Goal: Task Accomplishment & Management: Complete application form

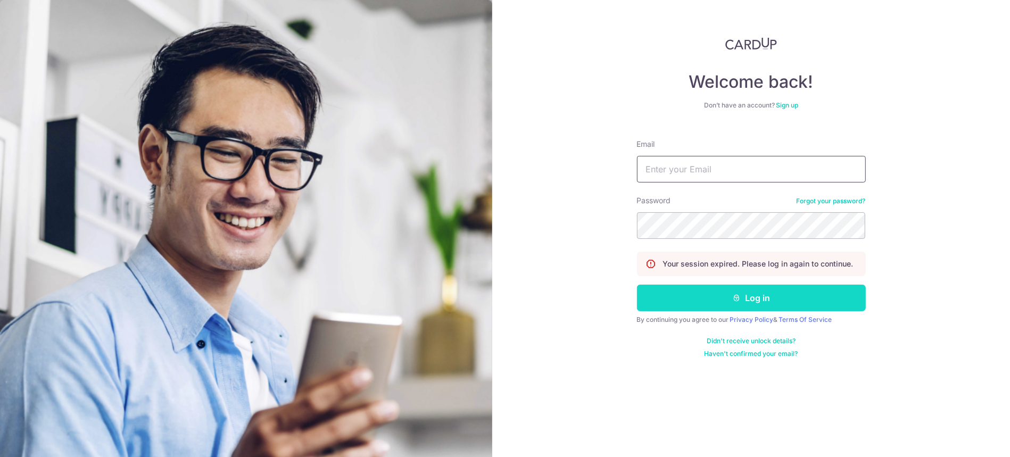
type input "[EMAIL_ADDRESS][DOMAIN_NAME]"
click at [761, 297] on button "Log in" at bounding box center [751, 298] width 229 height 27
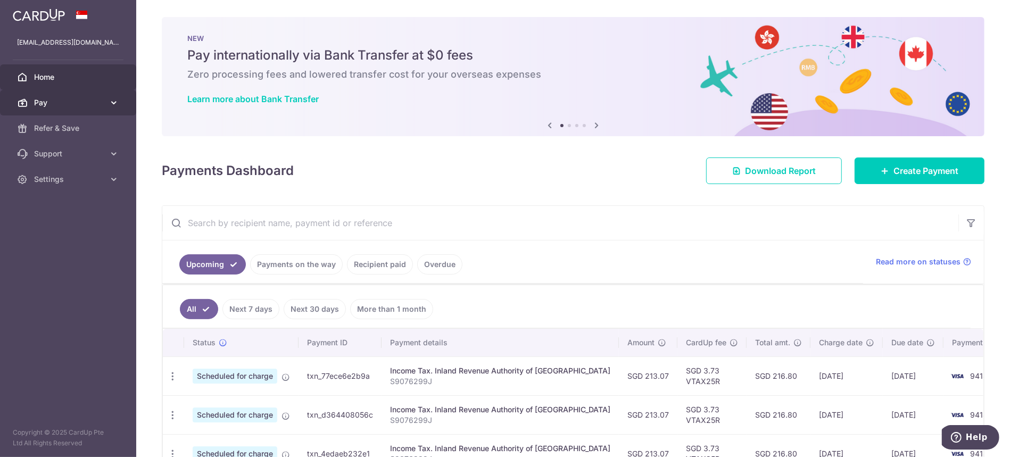
click at [77, 102] on span "Pay" at bounding box center [69, 102] width 70 height 11
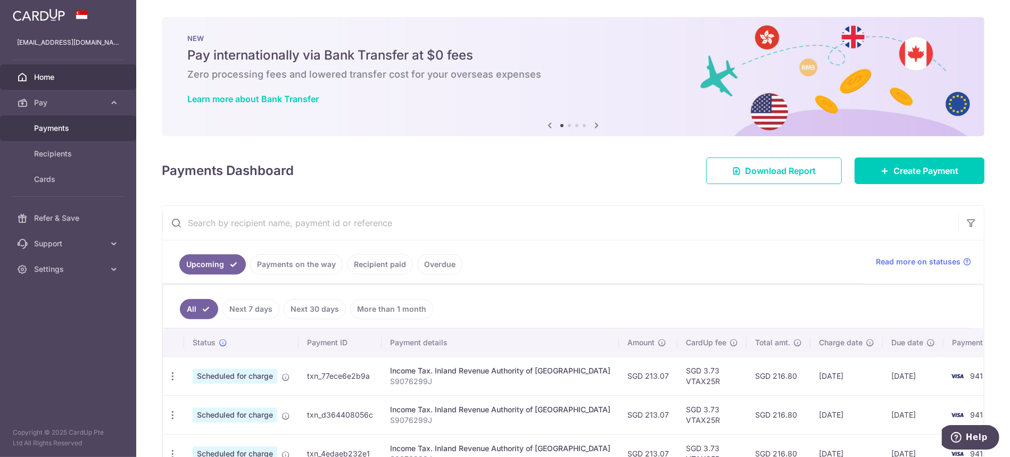
click at [71, 122] on link "Payments" at bounding box center [68, 128] width 136 height 26
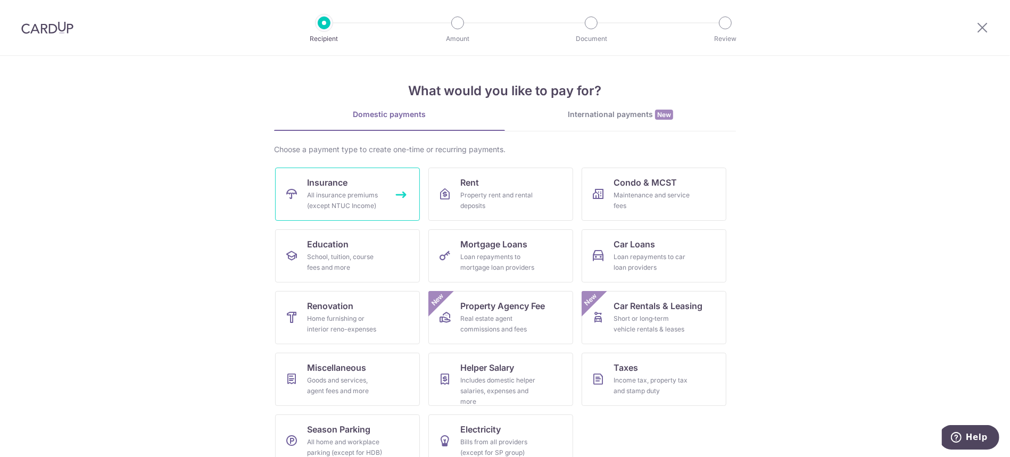
click at [312, 185] on span "Insurance" at bounding box center [327, 182] width 40 height 13
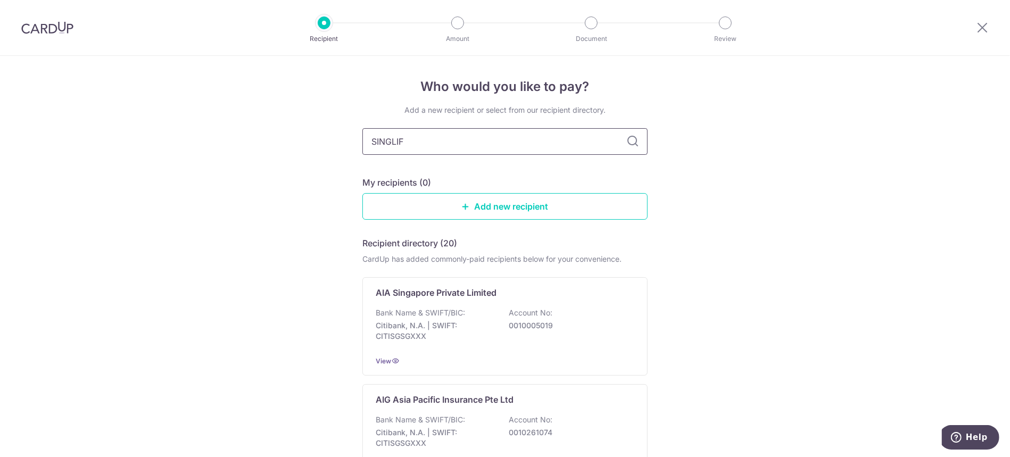
type input "SINGLIFE"
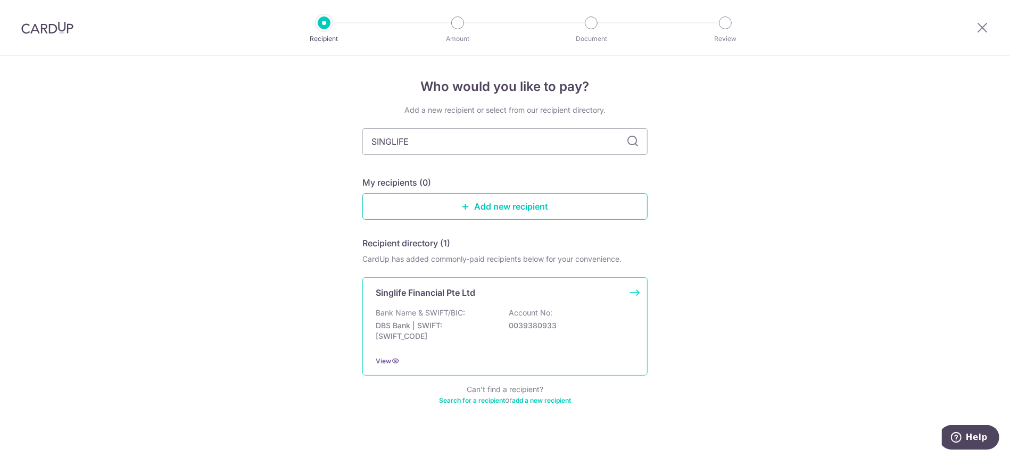
click at [450, 317] on p "Bank Name & SWIFT/BIC:" at bounding box center [420, 313] width 89 height 11
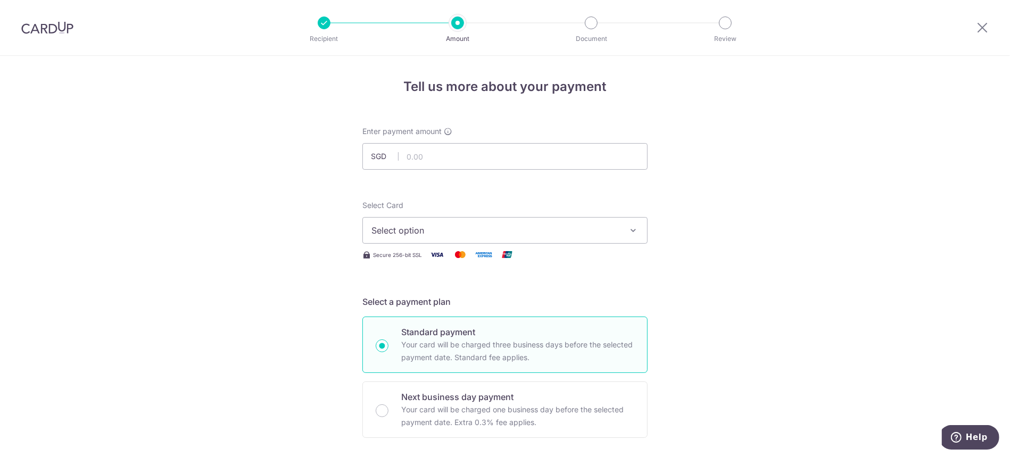
click at [469, 229] on span "Select option" at bounding box center [495, 230] width 248 height 13
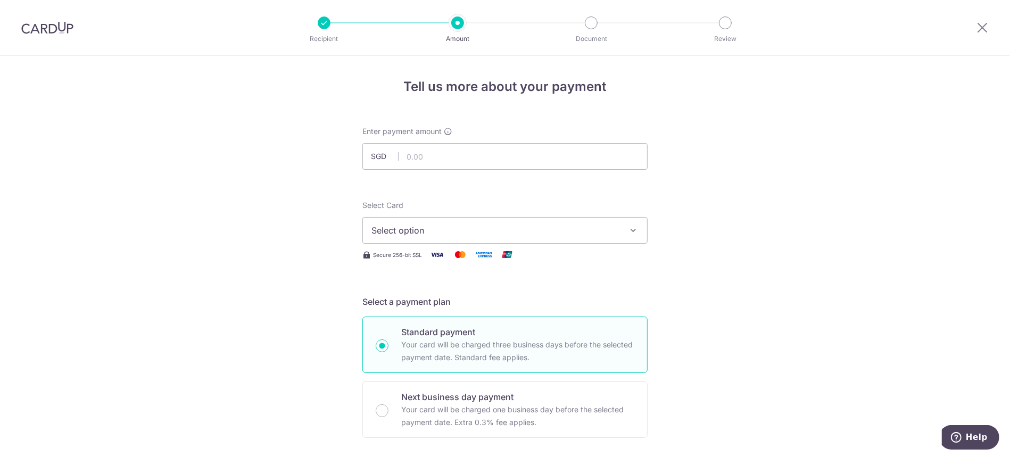
click at [401, 239] on button "Select option" at bounding box center [504, 230] width 285 height 27
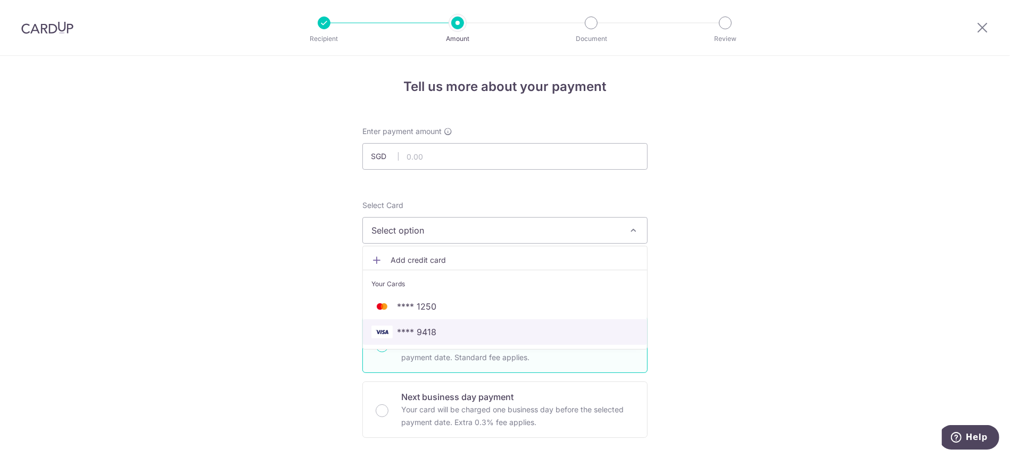
click at [410, 329] on span "**** 9418" at bounding box center [416, 332] width 39 height 13
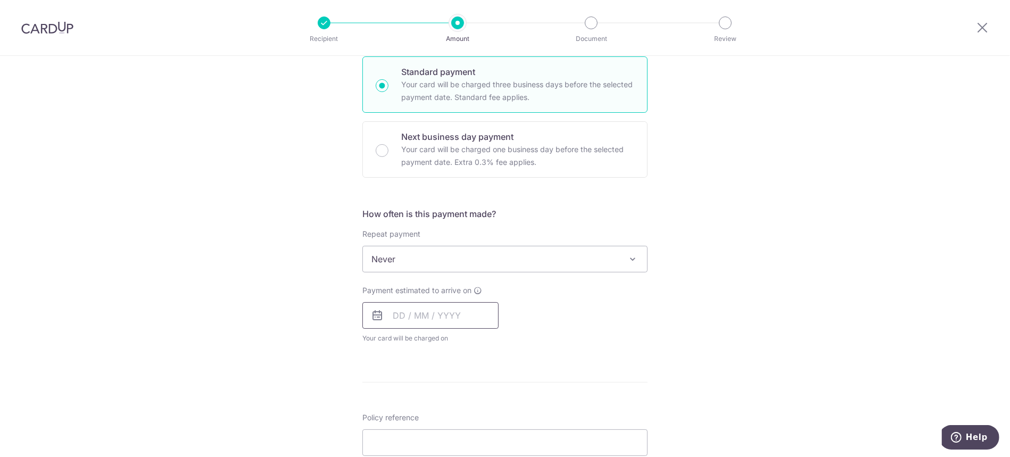
scroll to position [284, 0]
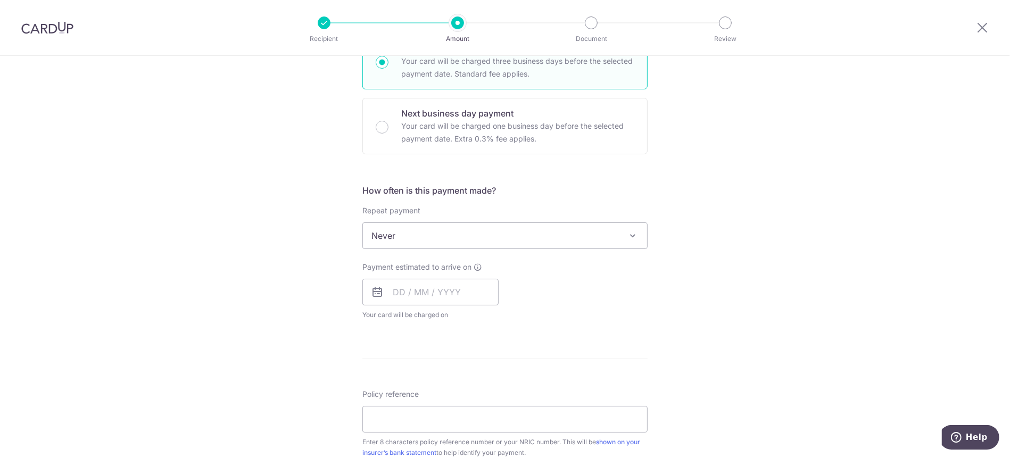
click at [444, 235] on span "Never" at bounding box center [505, 236] width 284 height 26
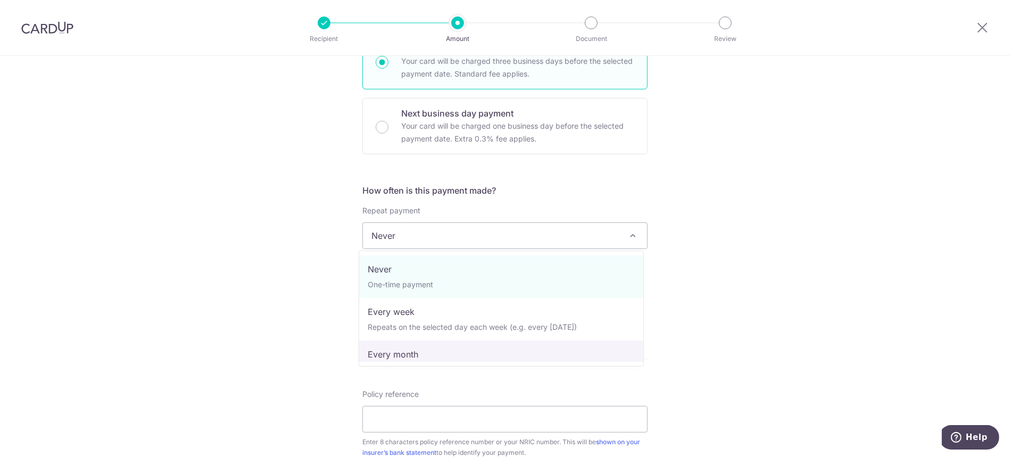
select select "3"
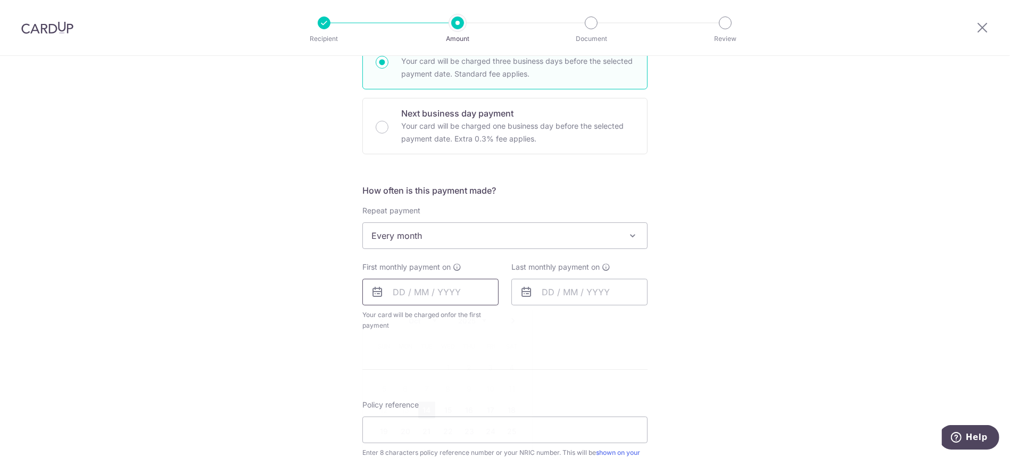
click at [405, 294] on input "text" at bounding box center [430, 292] width 136 height 27
click at [270, 289] on div "Tell us more about your payment Enter payment amount SGD Select Card **** 9418 …" at bounding box center [505, 258] width 1010 height 973
click at [411, 295] on input "text" at bounding box center [430, 292] width 136 height 27
drag, startPoint x: 448, startPoint y: 453, endPoint x: 602, endPoint y: 381, distance: 169.7
click at [447, 453] on link "29" at bounding box center [447, 452] width 17 height 17
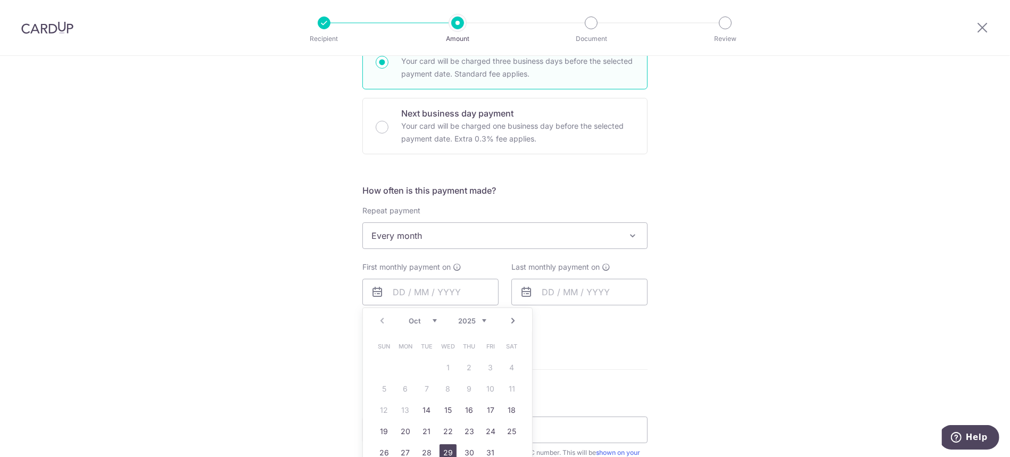
type input "29/10/2025"
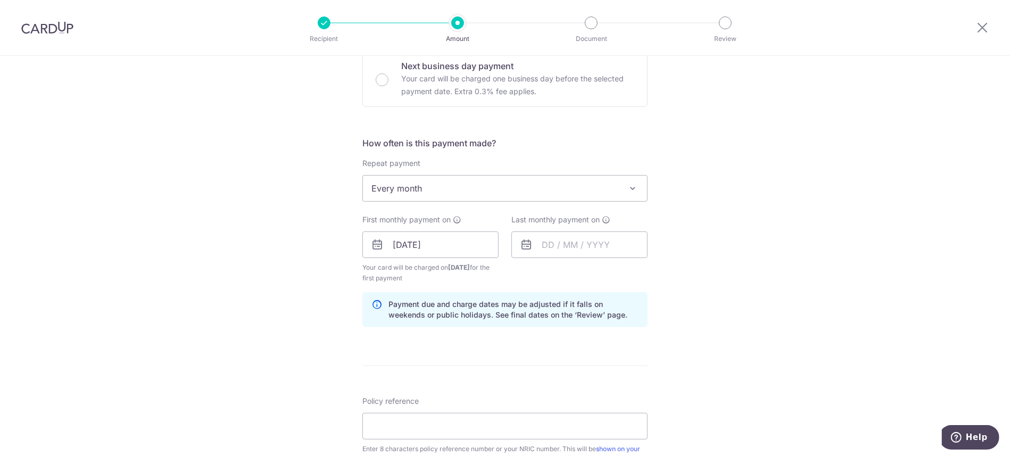
scroll to position [354, 0]
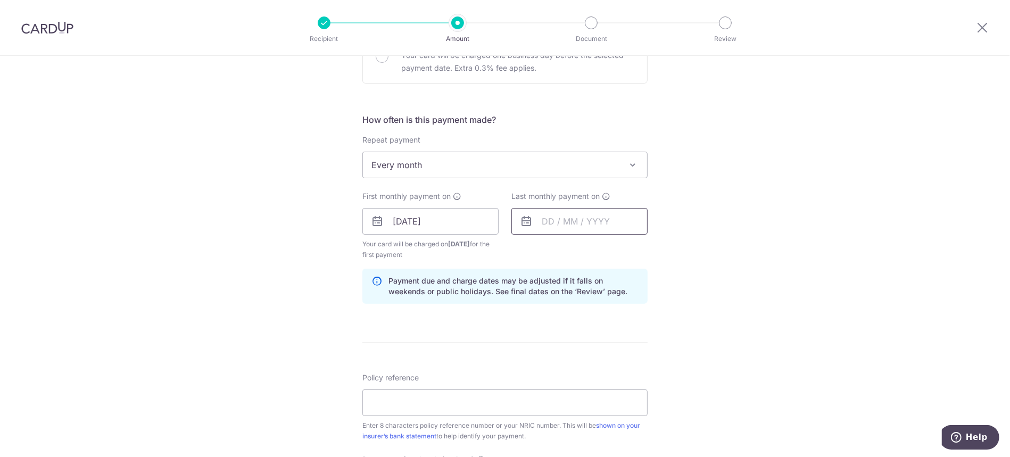
click at [601, 222] on input "text" at bounding box center [579, 221] width 136 height 27
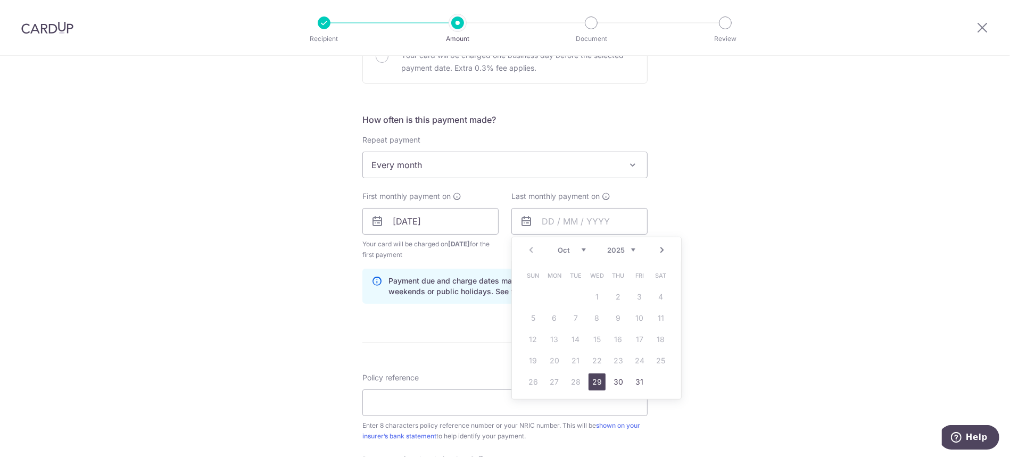
click at [660, 248] on link "Next" at bounding box center [662, 250] width 13 height 13
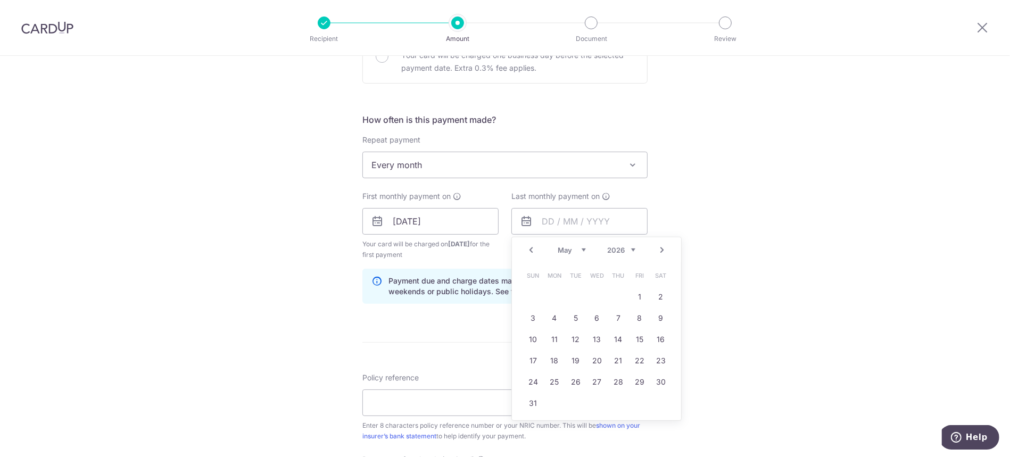
click at [617, 247] on select "2025 2026 2027 2028 2029 2030 2031 2032 2033 2034 2035" at bounding box center [621, 250] width 28 height 9
click at [562, 251] on select "Jan Feb Mar Apr May Jun Jul Aug Sep Oct Nov Dec" at bounding box center [572, 250] width 28 height 9
click at [579, 302] on link "1" at bounding box center [575, 296] width 17 height 17
type input "01/01/2030"
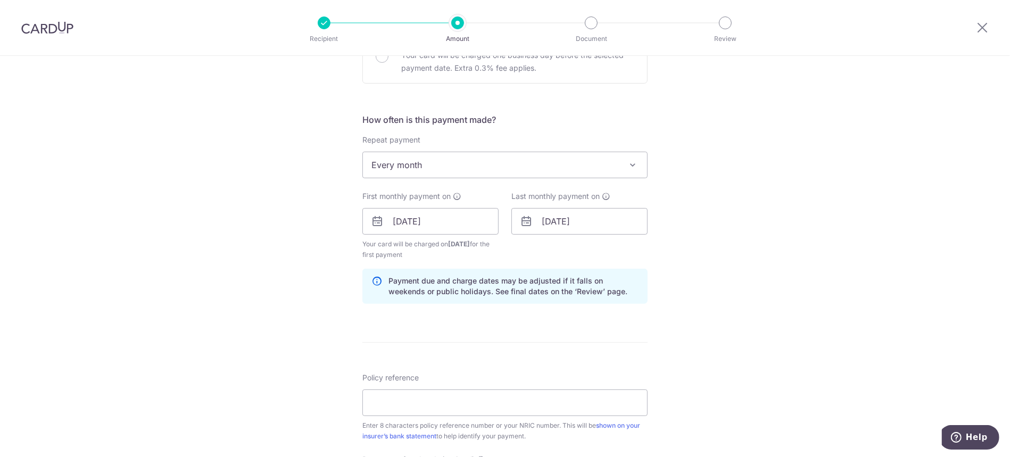
click at [724, 298] on div "Tell us more about your payment Enter payment amount SGD Select Card **** 9418 …" at bounding box center [505, 210] width 1010 height 1017
click at [460, 403] on input "Policy reference" at bounding box center [504, 402] width 285 height 27
click at [459, 402] on input "Policy reference" at bounding box center [504, 402] width 285 height 27
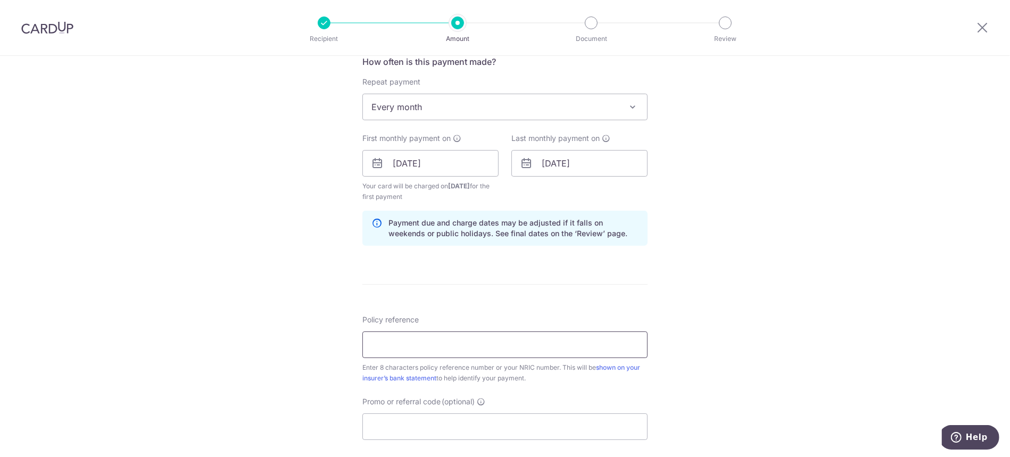
scroll to position [496, 0]
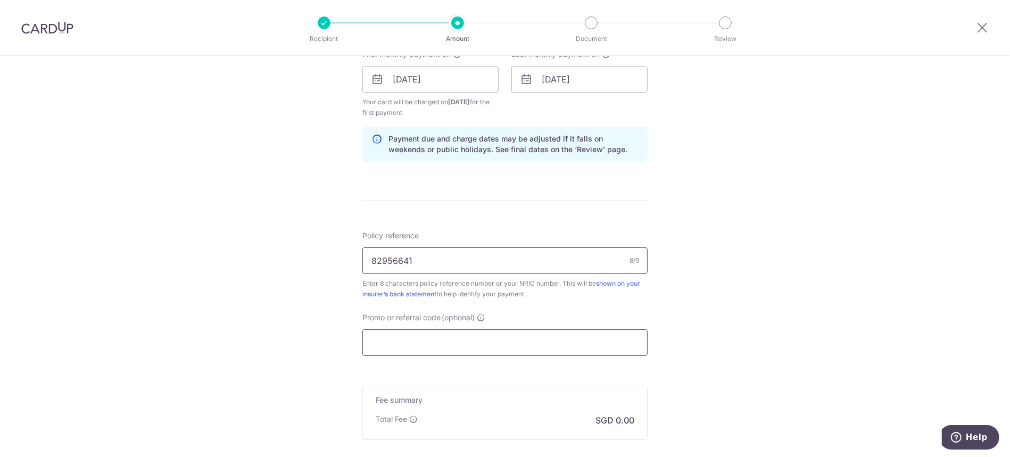
type input "82956641"
click at [391, 341] on input "Promo or referral code (optional)" at bounding box center [504, 342] width 285 height 27
paste input "REC185"
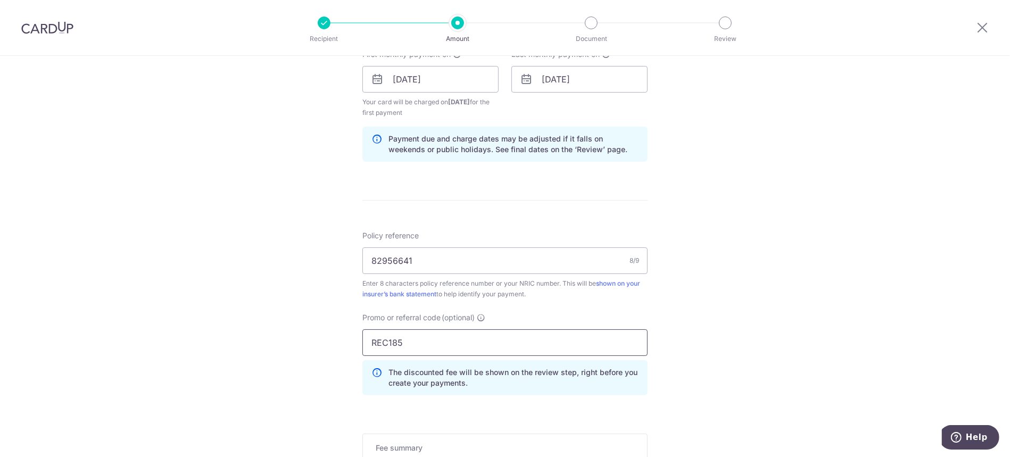
type input "REC185"
click at [649, 338] on div "Tell us more about your payment Enter payment amount SGD Select Card **** 9418 …" at bounding box center [505, 91] width 1010 height 1065
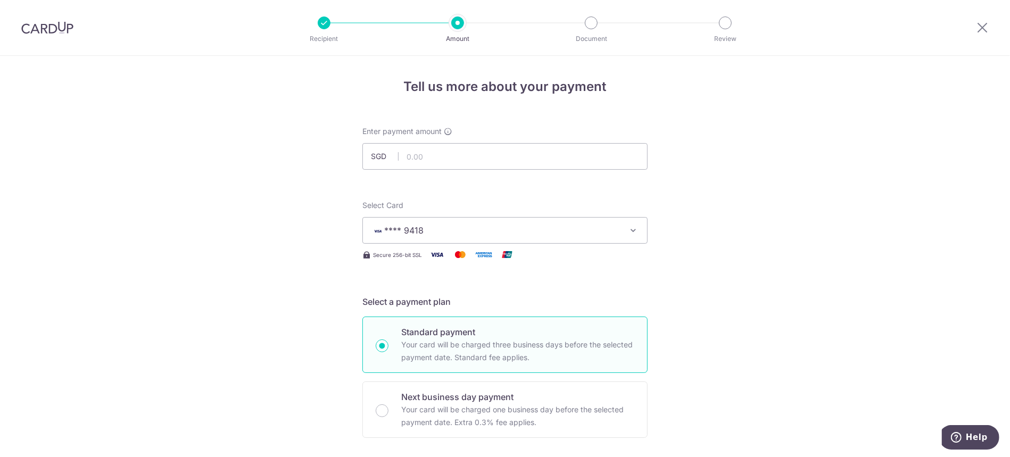
scroll to position [212, 0]
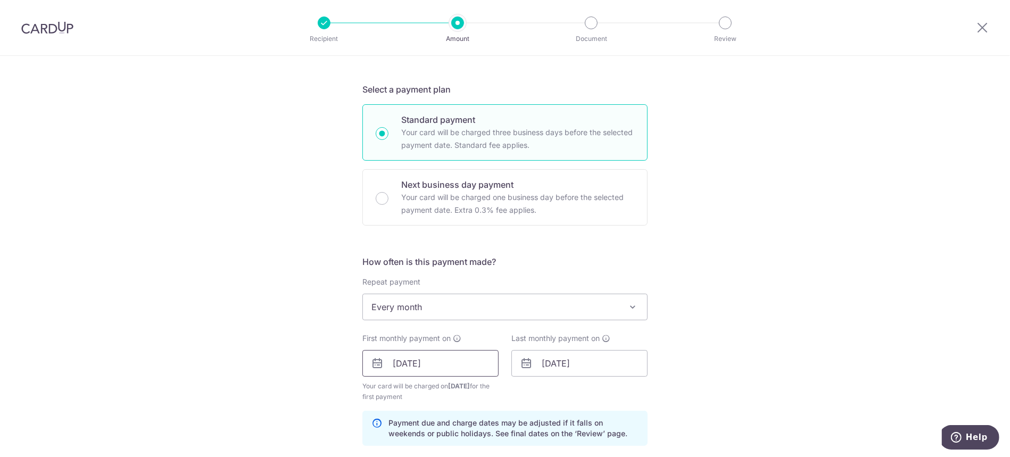
click at [455, 371] on input "29/10/2025" at bounding box center [430, 363] width 136 height 27
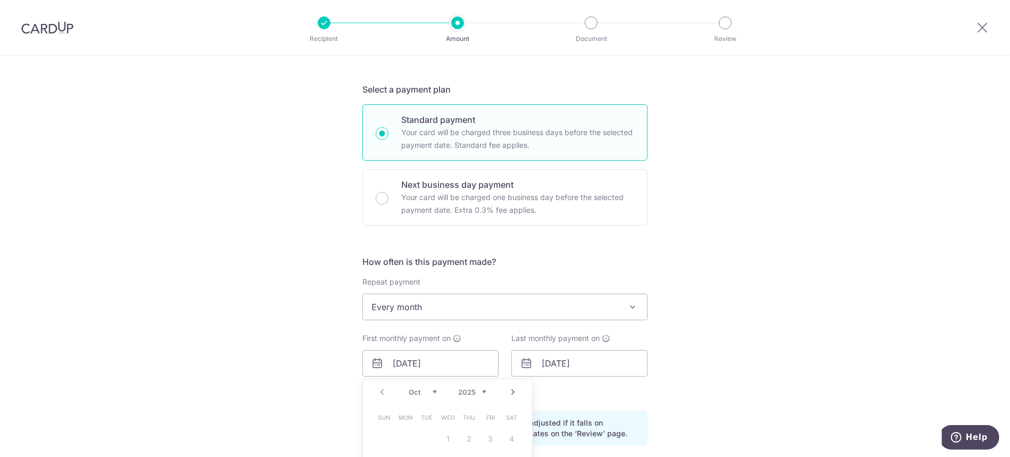
click at [508, 389] on link "Next" at bounding box center [513, 392] width 13 height 13
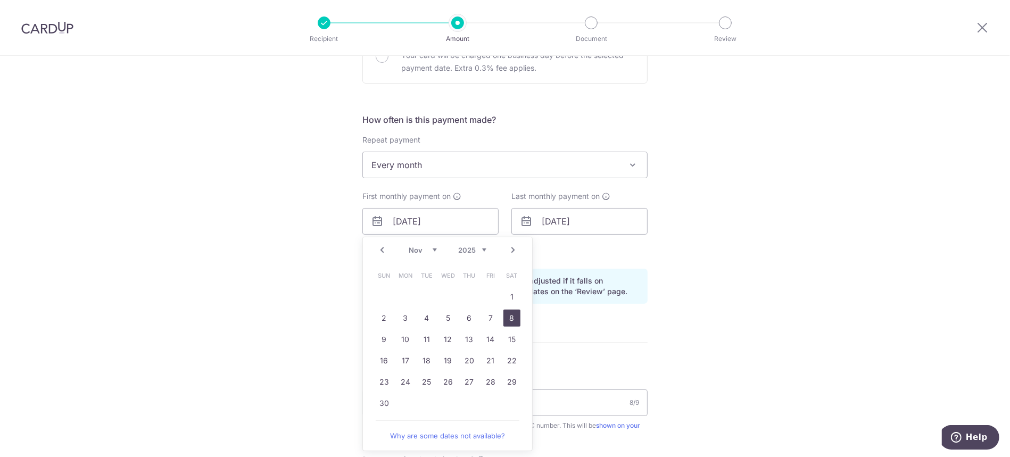
drag, startPoint x: 504, startPoint y: 317, endPoint x: 708, endPoint y: 303, distance: 203.7
click at [505, 317] on link "8" at bounding box center [511, 318] width 17 height 17
type input "[DATE]"
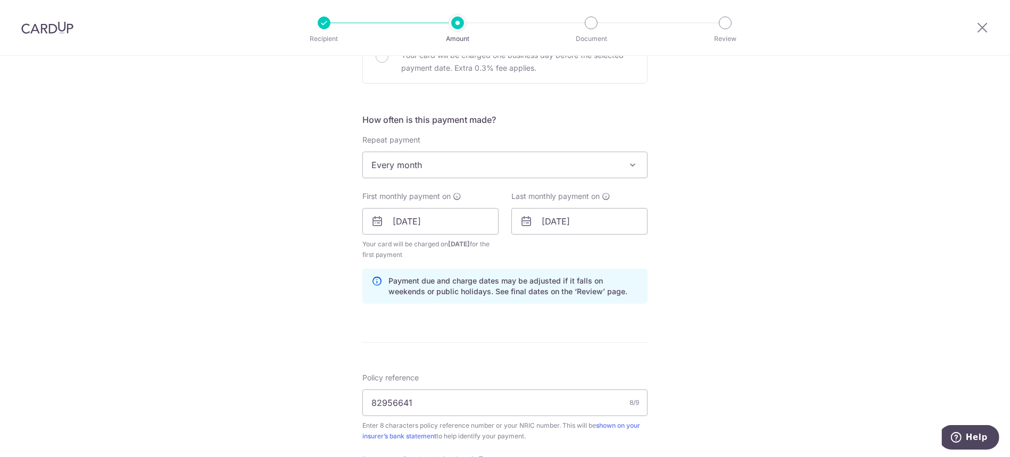
click at [733, 300] on div "Tell us more about your payment Enter payment amount SGD Select Card **** 9418 …" at bounding box center [505, 234] width 1010 height 1065
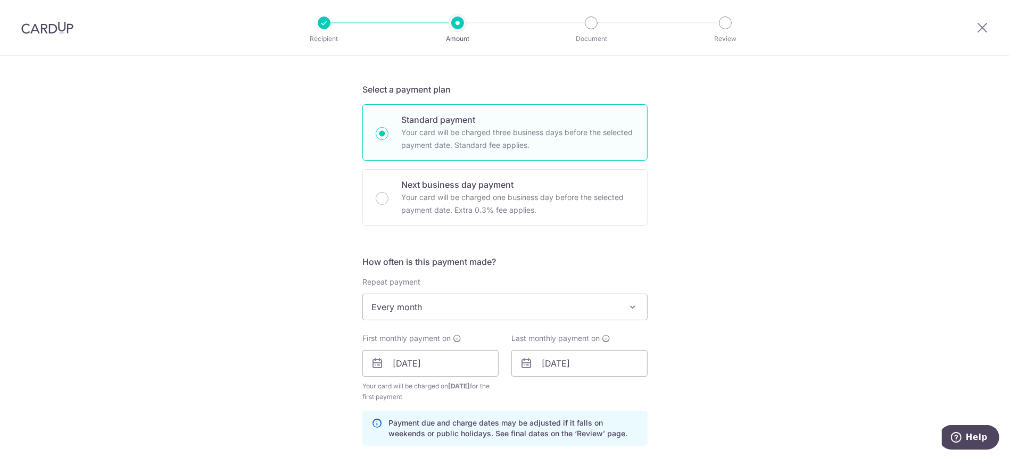
scroll to position [0, 0]
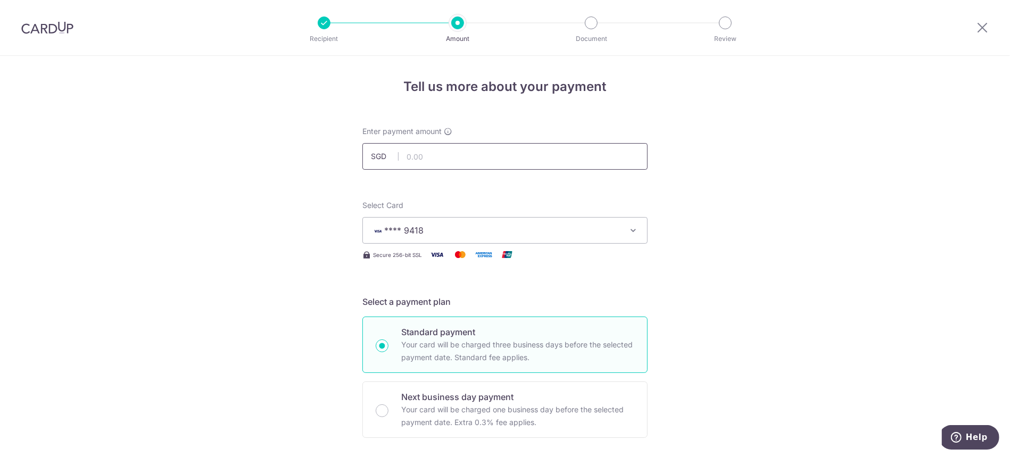
click at [444, 152] on input "text" at bounding box center [504, 156] width 285 height 27
type input "290.00"
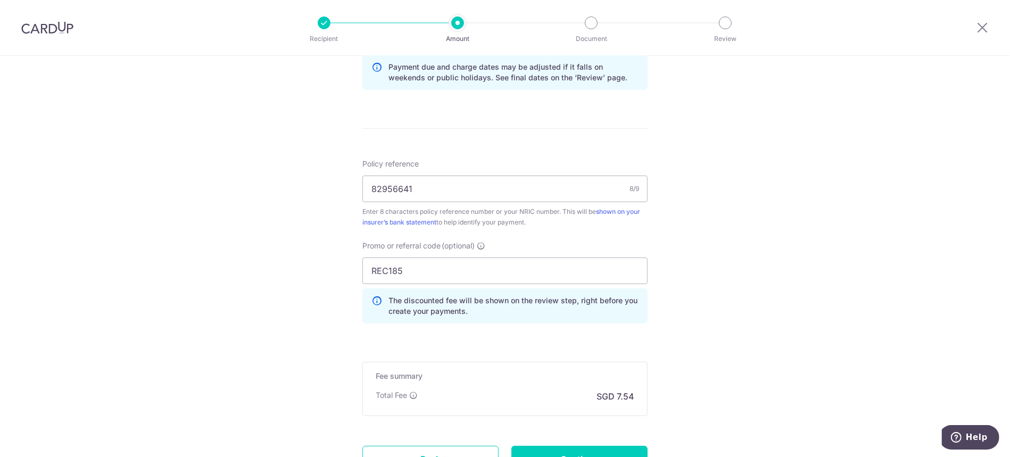
scroll to position [662, 0]
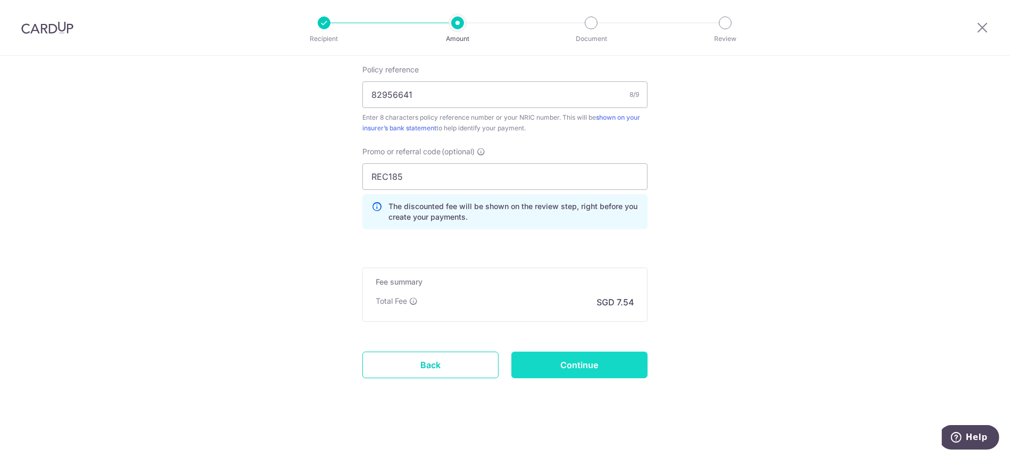
click at [607, 368] on input "Continue" at bounding box center [579, 365] width 136 height 27
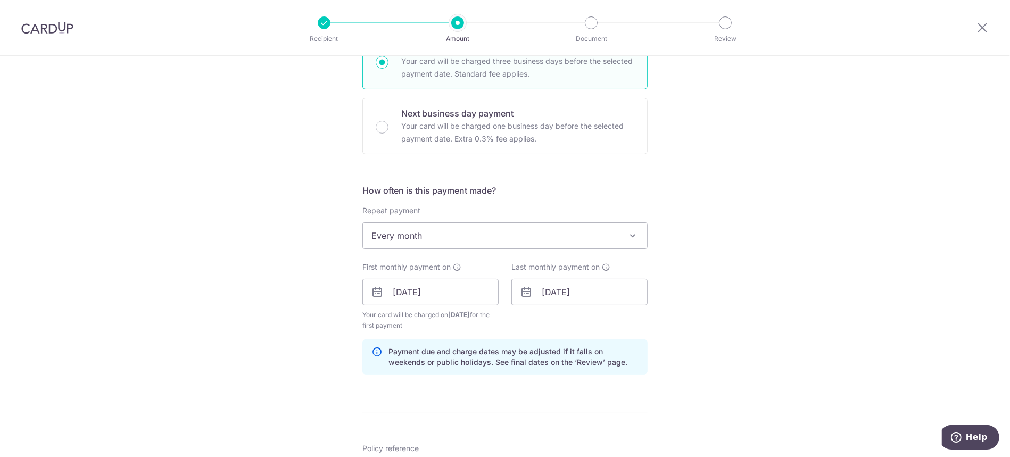
scroll to position [567, 0]
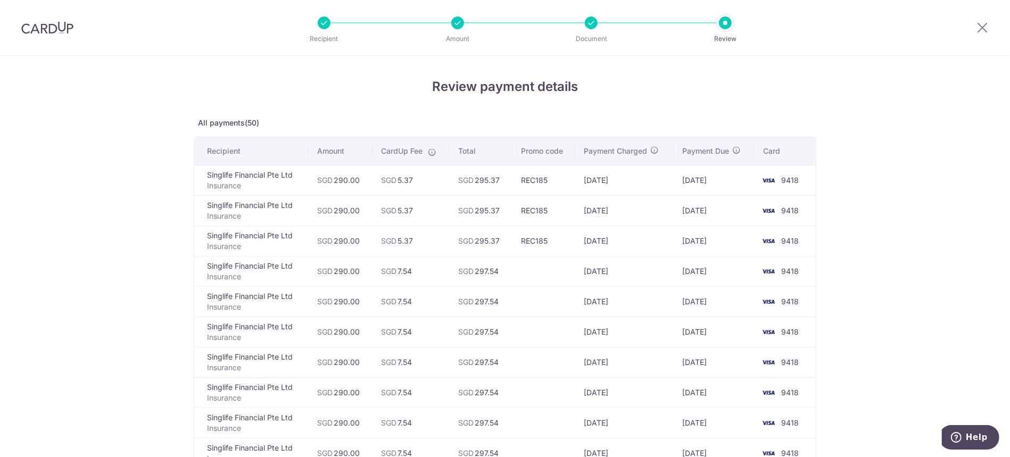
scroll to position [71, 0]
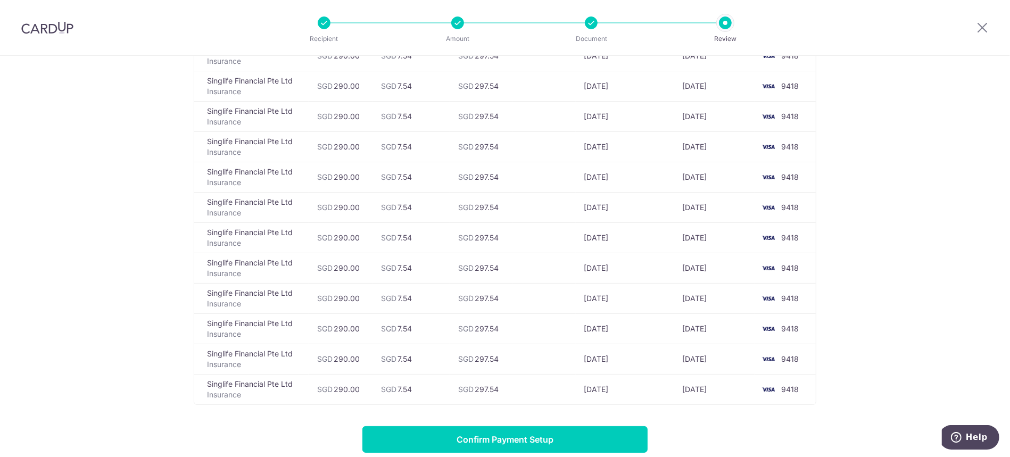
click at [626, 301] on td "[DATE]" at bounding box center [625, 298] width 98 height 30
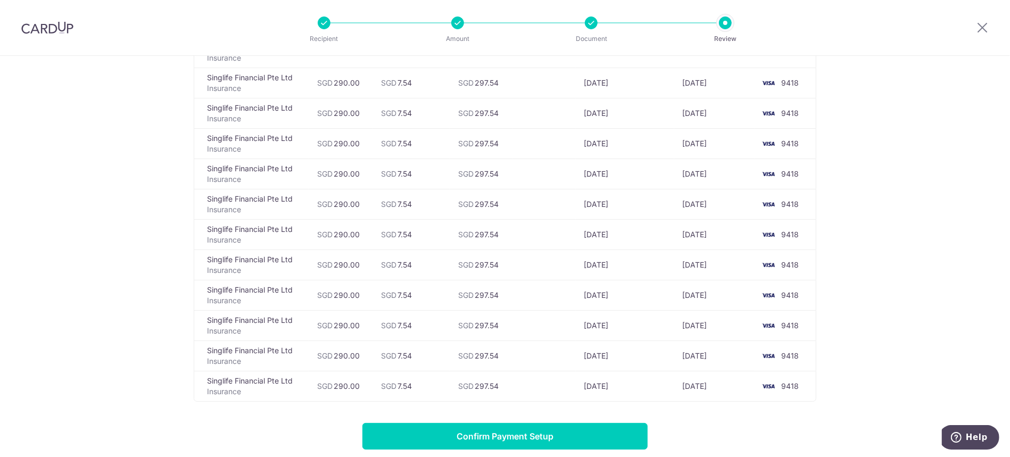
scroll to position [1403, 0]
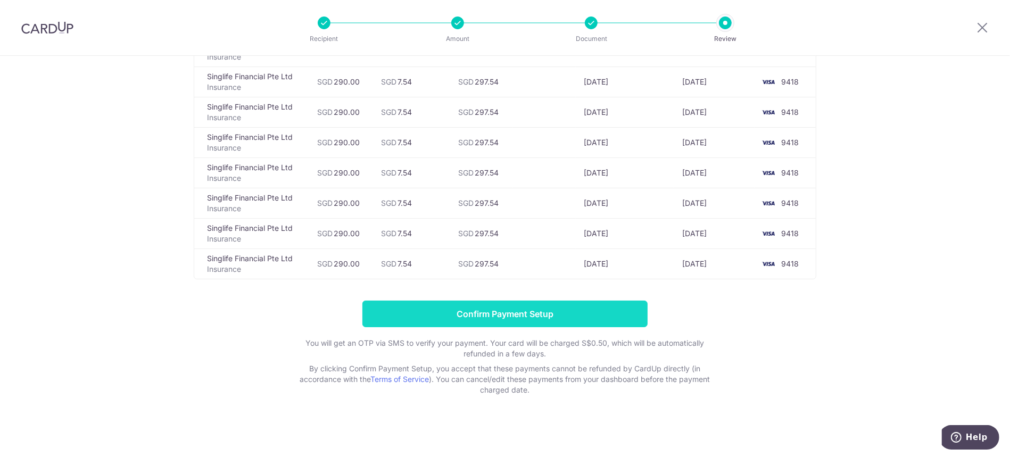
click at [535, 319] on input "Confirm Payment Setup" at bounding box center [504, 314] width 285 height 27
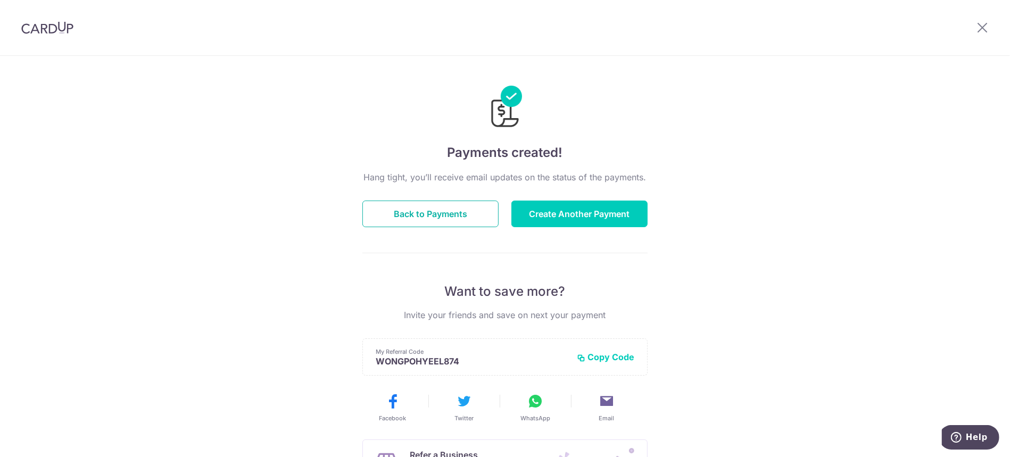
drag, startPoint x: 388, startPoint y: 214, endPoint x: 598, endPoint y: 240, distance: 211.3
click at [388, 214] on button "Back to Payments" at bounding box center [430, 214] width 136 height 27
